Goal: Information Seeking & Learning: Find specific fact

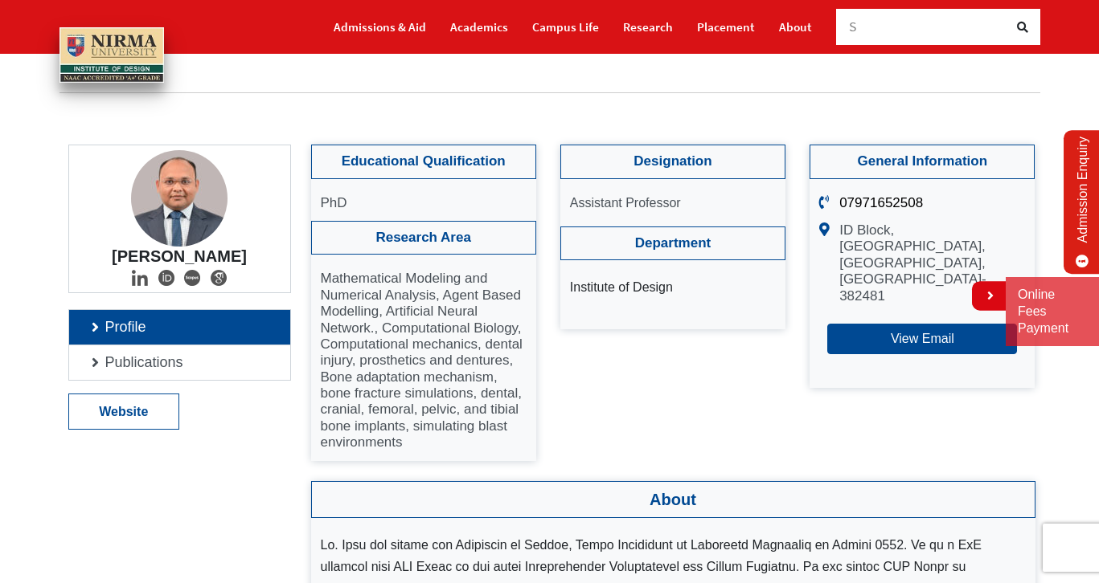
scroll to position [68, 0]
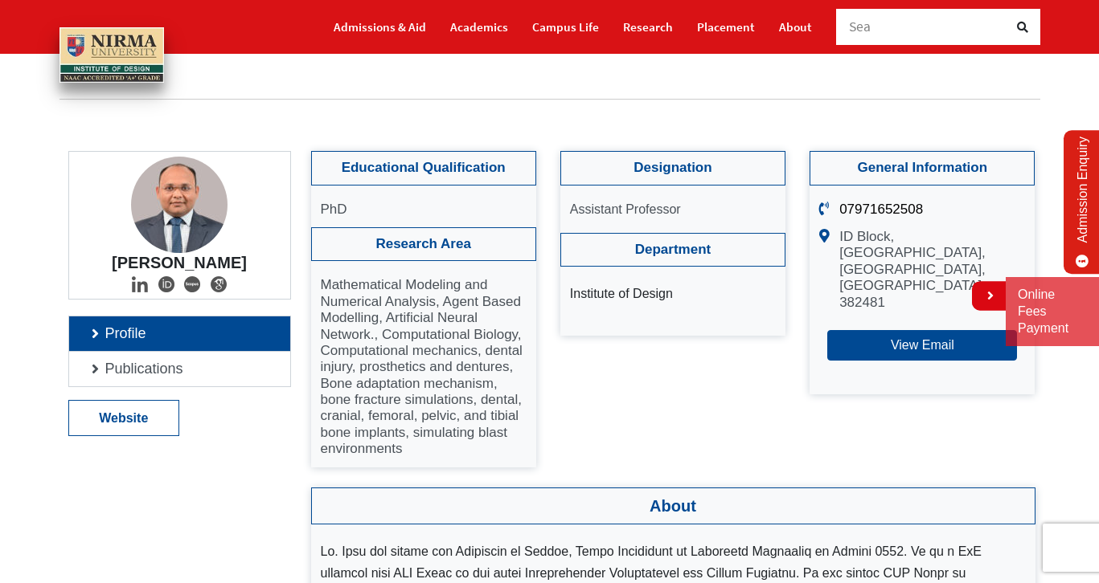
click at [90, 335] on link "Profile" at bounding box center [179, 334] width 221 height 35
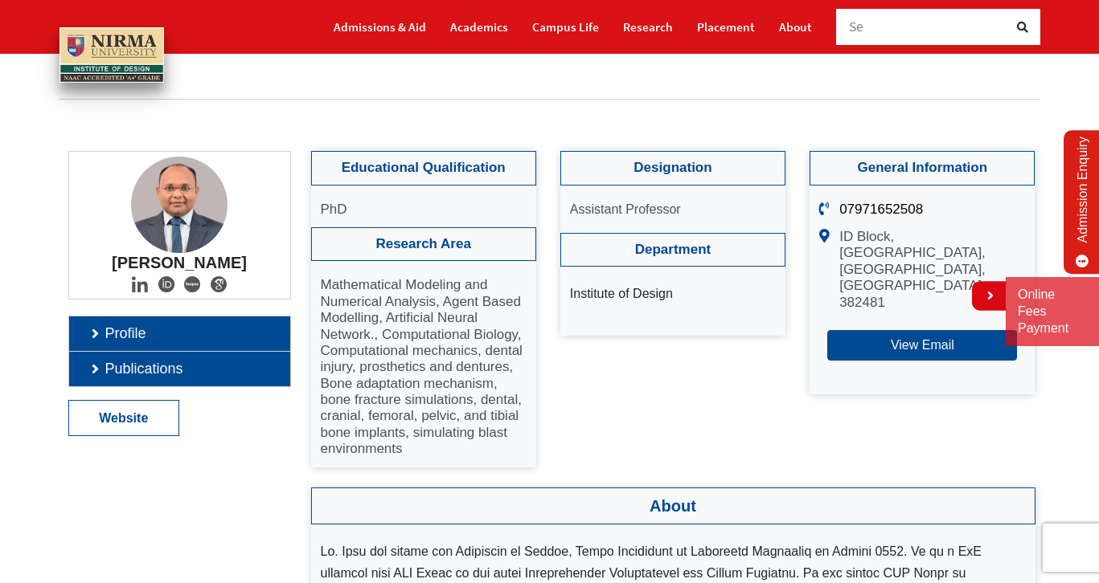
click at [100, 362] on link "Publications" at bounding box center [179, 369] width 221 height 35
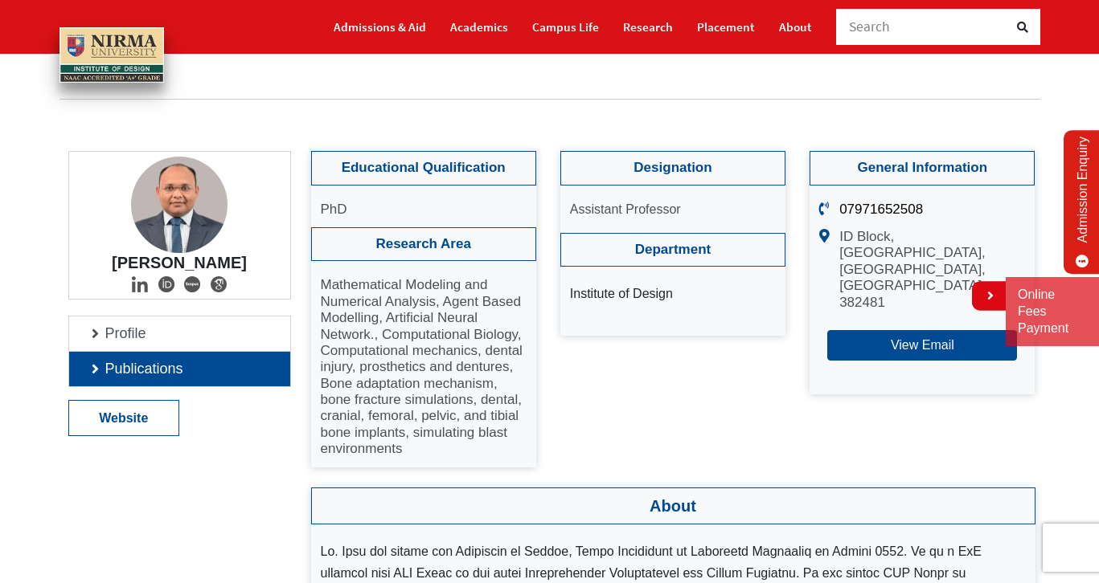
click at [98, 372] on link "Publications" at bounding box center [179, 369] width 221 height 35
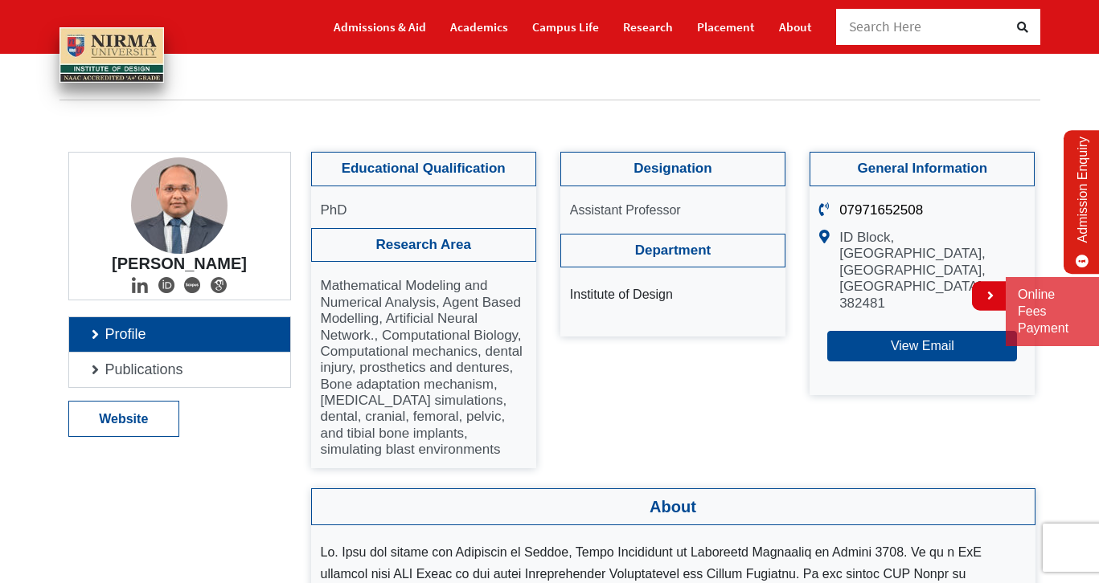
scroll to position [91, 0]
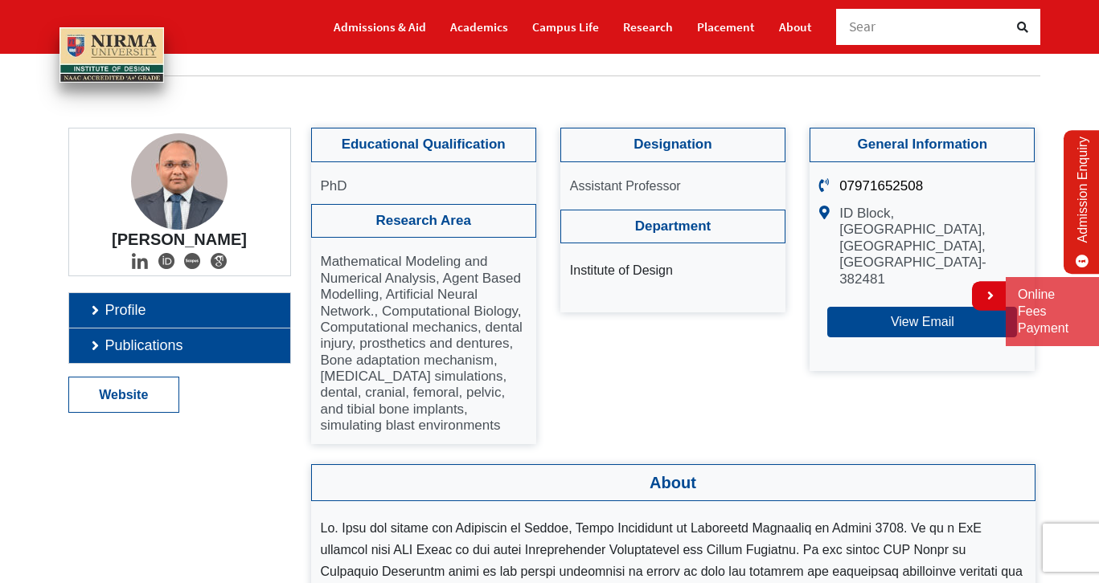
click at [128, 351] on link "Publications" at bounding box center [179, 346] width 221 height 35
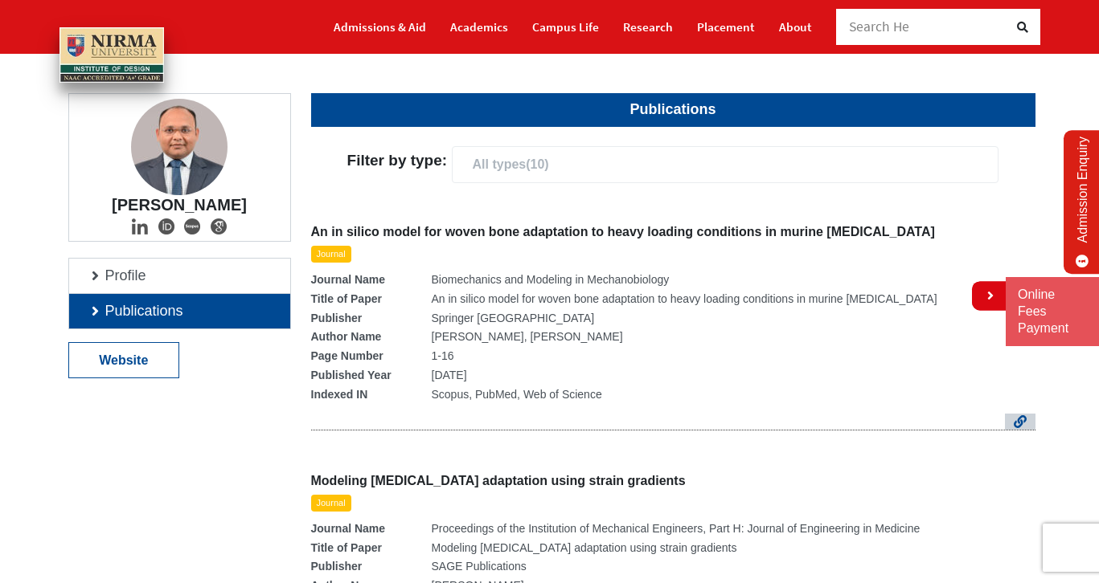
scroll to position [114, 0]
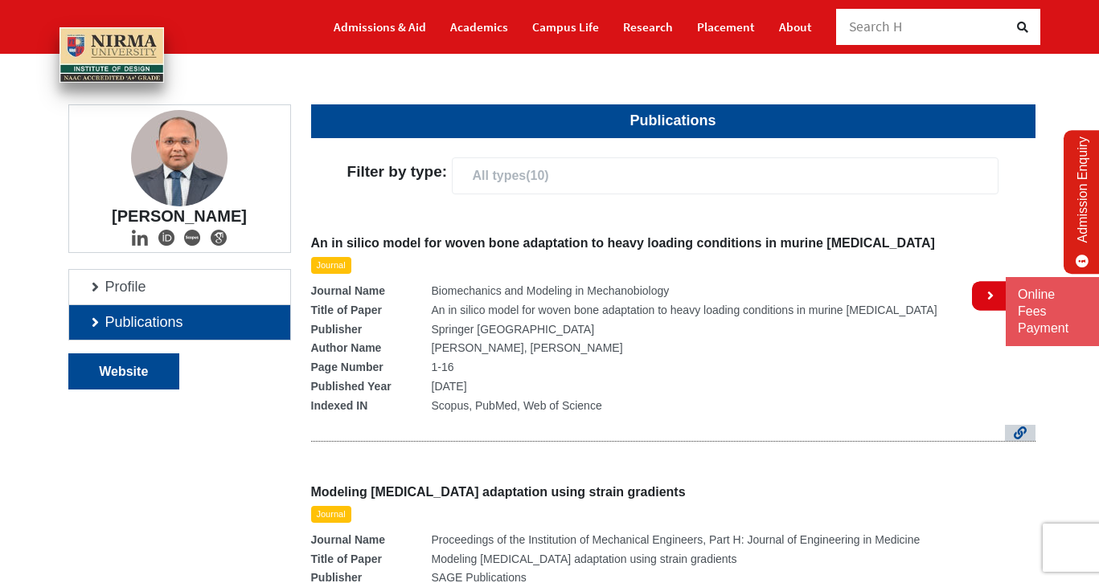
click at [145, 369] on link "Website" at bounding box center [124, 371] width 110 height 35
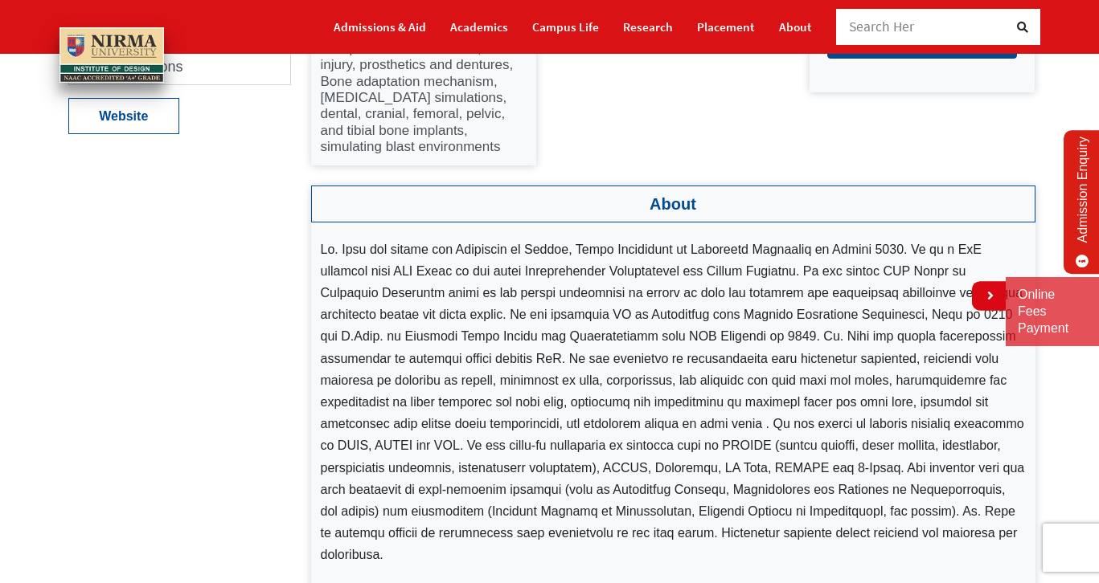
scroll to position [413, 0]
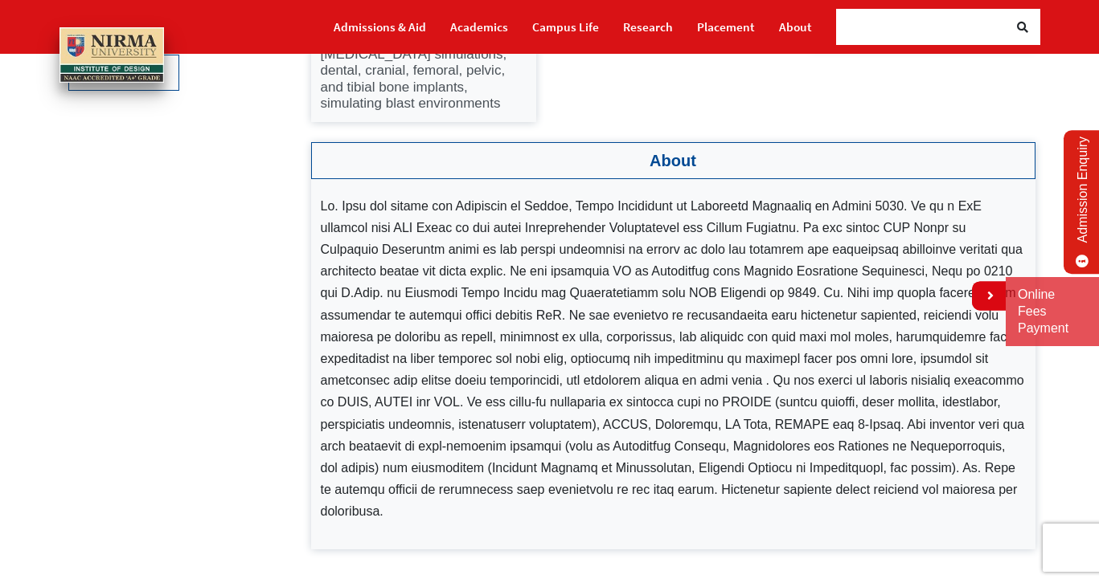
drag, startPoint x: 465, startPoint y: 223, endPoint x: 610, endPoint y: 226, distance: 144.7
click at [610, 225] on li at bounding box center [673, 359] width 705 height 328
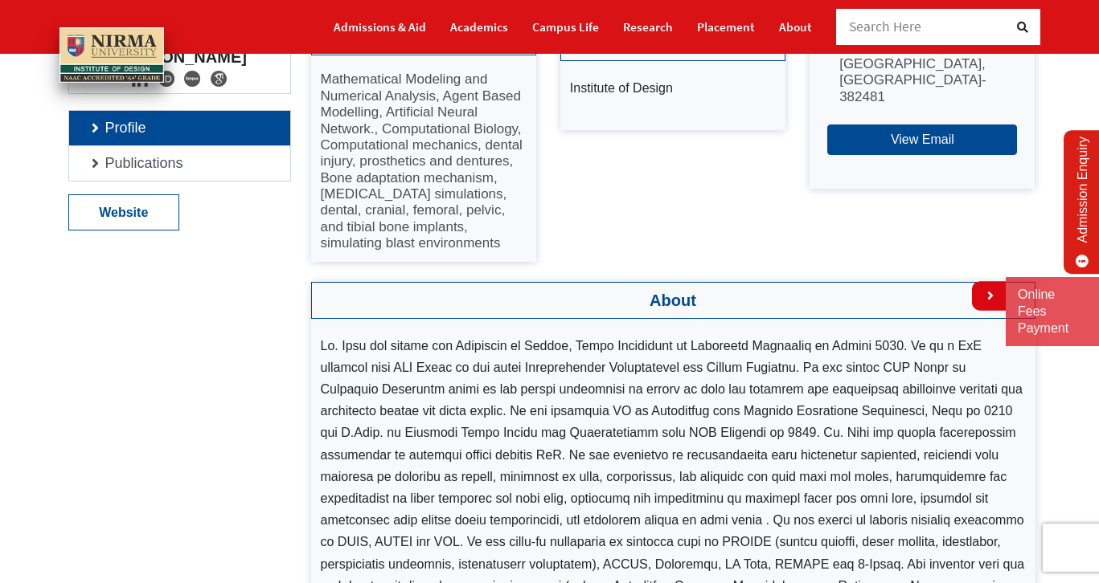
scroll to position [256, 0]
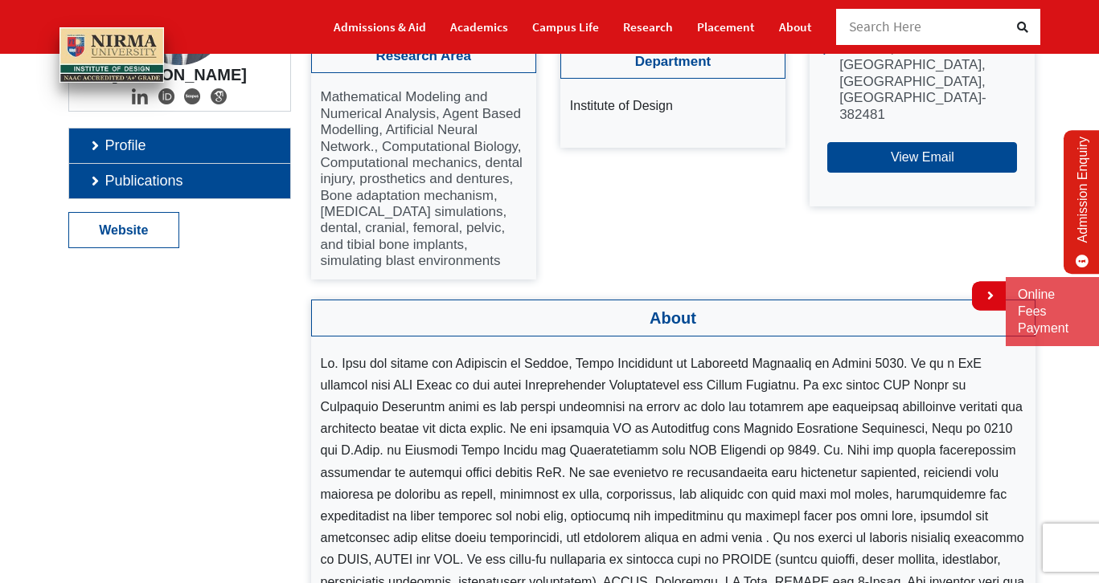
click at [154, 182] on link "Publications" at bounding box center [179, 181] width 221 height 35
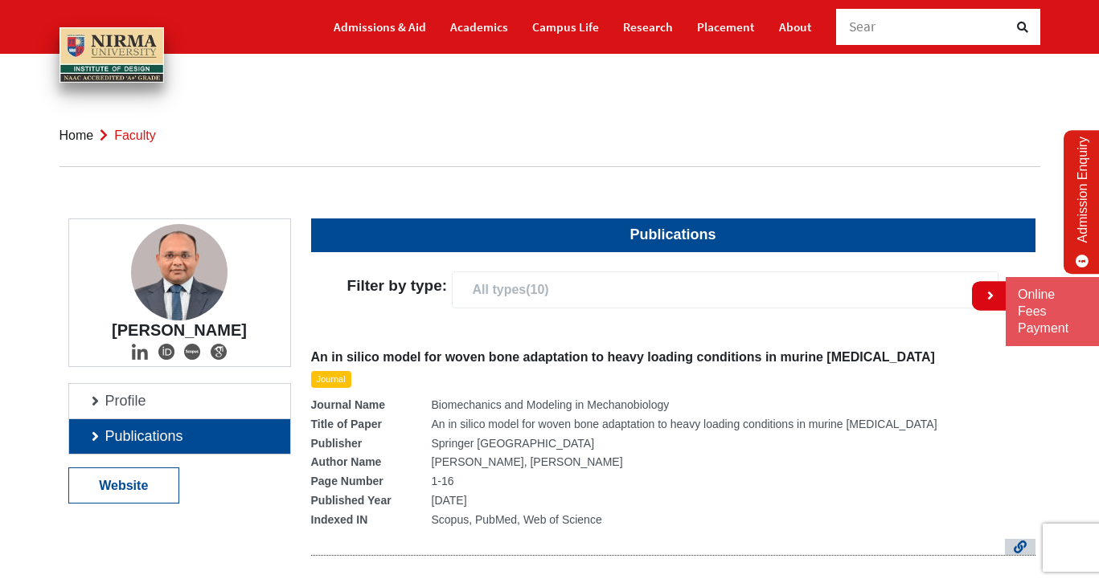
scroll to position [0, 0]
